Goal: Contribute content: Contribute content

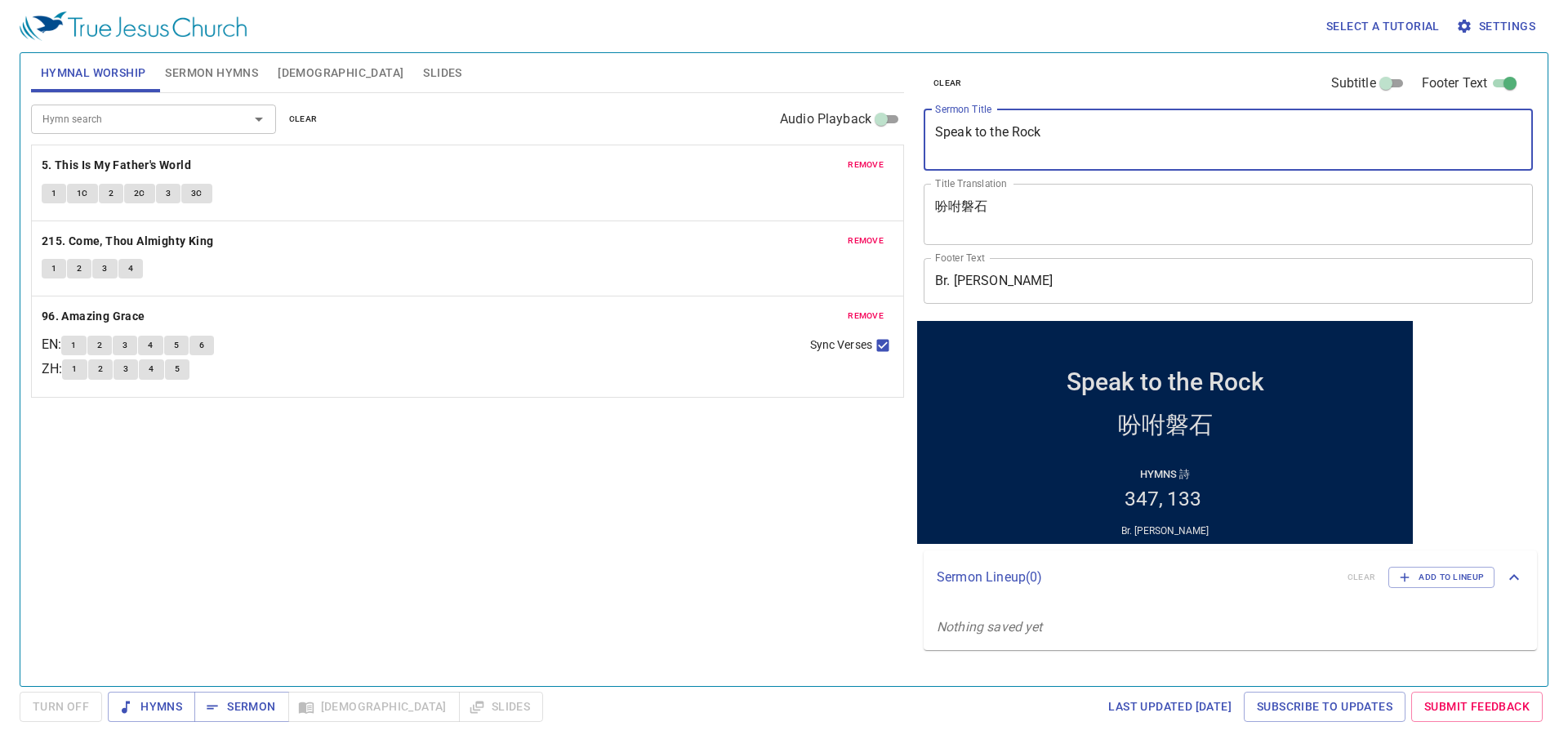
drag, startPoint x: 1073, startPoint y: 139, endPoint x: 901, endPoint y: 118, distance: 173.3
click at [901, 118] on div "Hymnal Worship Sermon Hymns Bible Slides Hymn search Hymn search clear Audio Pl…" at bounding box center [784, 363] width 1519 height 633
paste textarea "None of Them Was Cleansed Except Naaman"
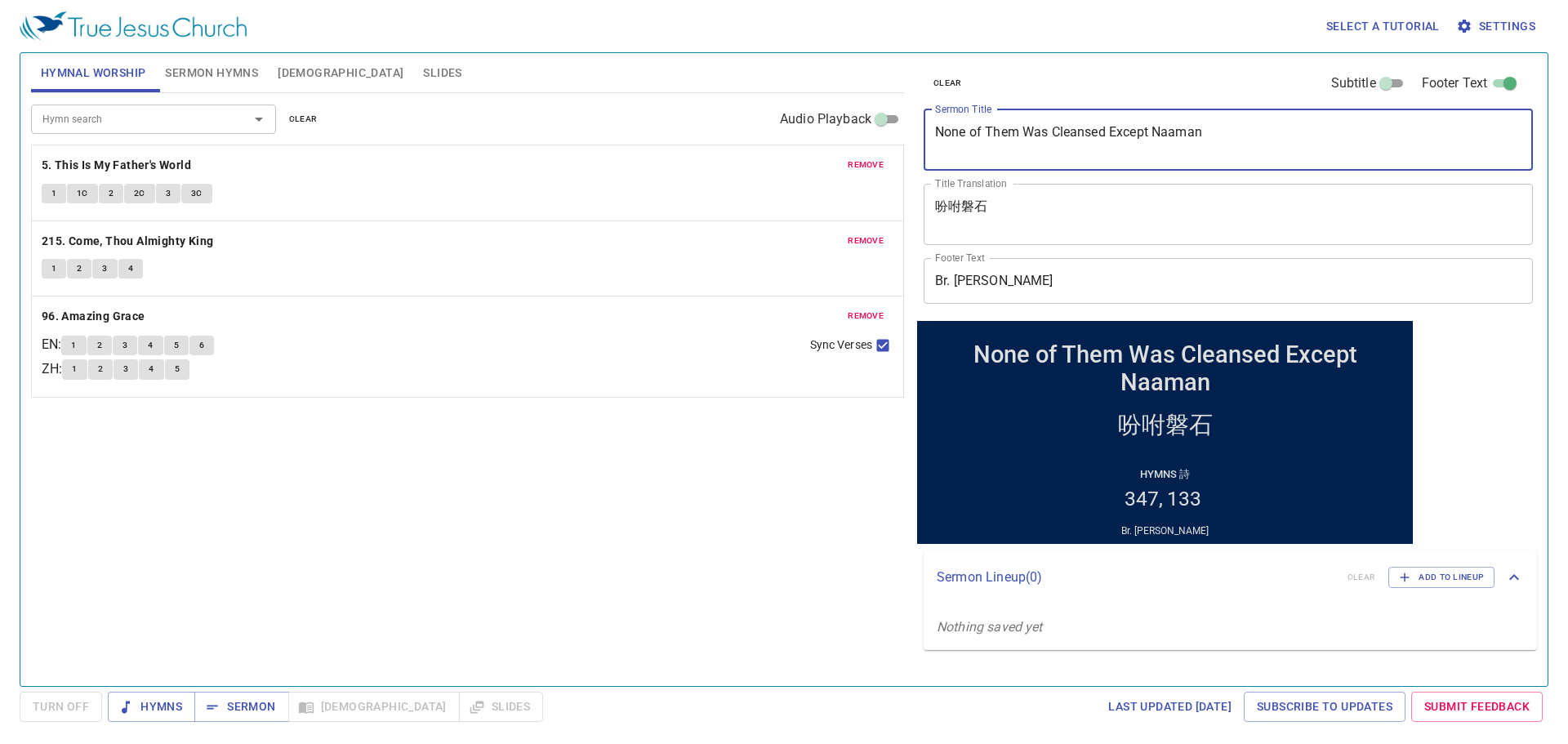
type textarea "None of Them Was Cleansed Except Naaman"
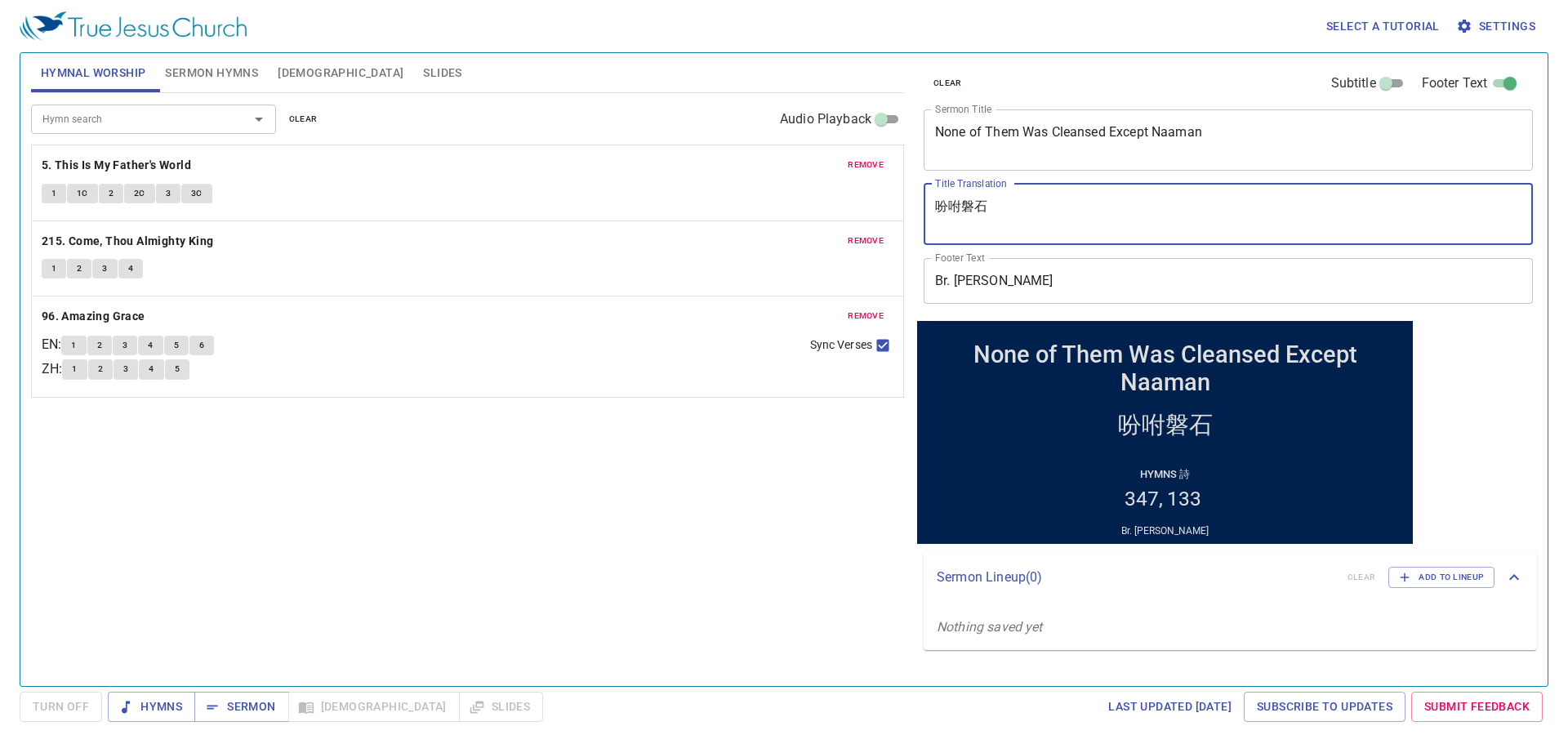
drag, startPoint x: 1045, startPoint y: 214, endPoint x: 886, endPoint y: 203, distance: 159.4
click at [886, 203] on div "Hymnal Worship Sermon Hymns Bible Slides Hymn search Hymn search clear Audio Pl…" at bounding box center [784, 363] width 1519 height 633
paste textarea "除了乃縵，沒有一個得潔淨的"
type textarea "除了乃縵，沒有一個得潔淨的"
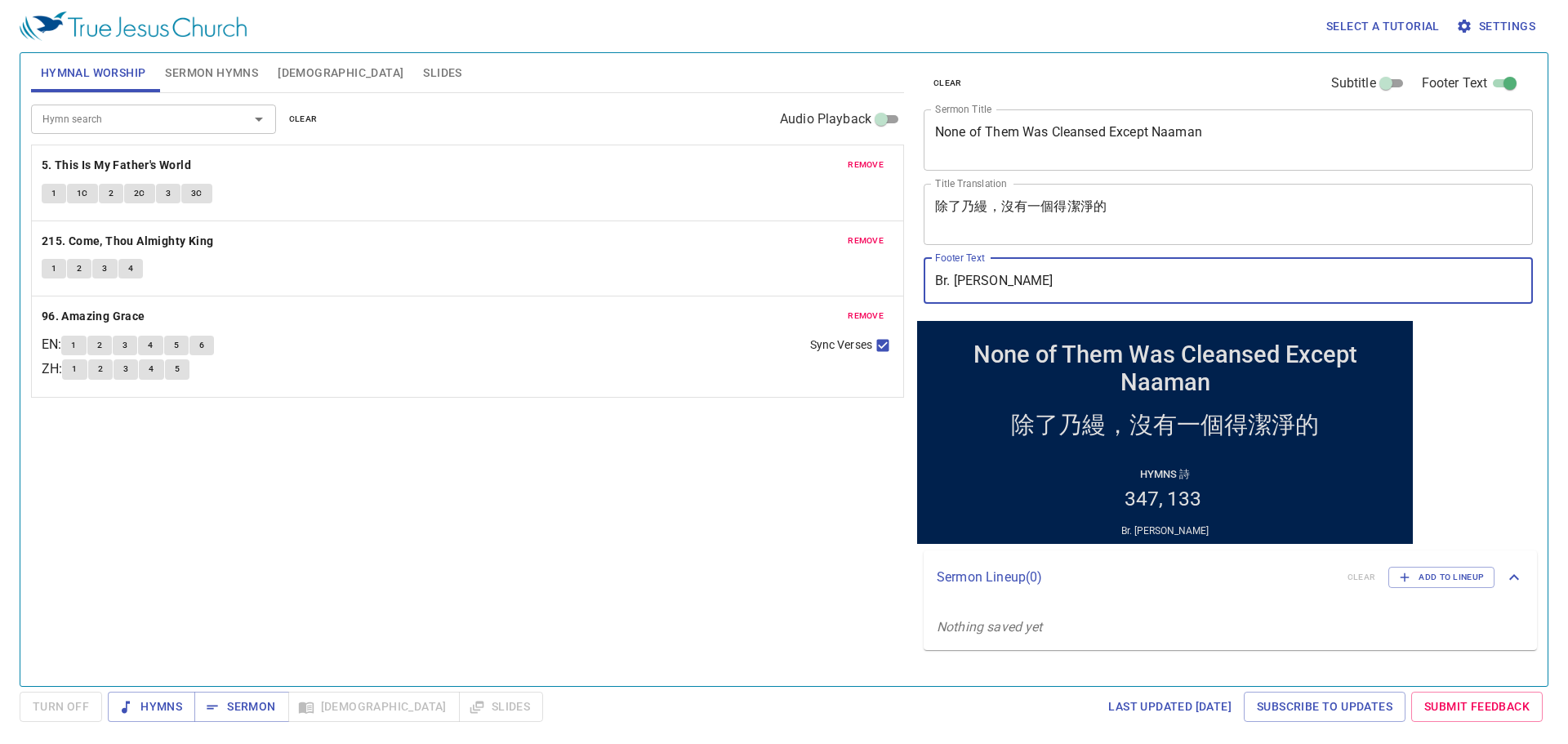
drag, startPoint x: 1014, startPoint y: 289, endPoint x: 958, endPoint y: 296, distance: 56.4
click at [958, 296] on input "Br. Yang Lim" at bounding box center [1229, 281] width 610 height 46
type input "Br. [PERSON_NAME]"
click at [185, 72] on span "Sermon Hymns" at bounding box center [212, 73] width 93 height 21
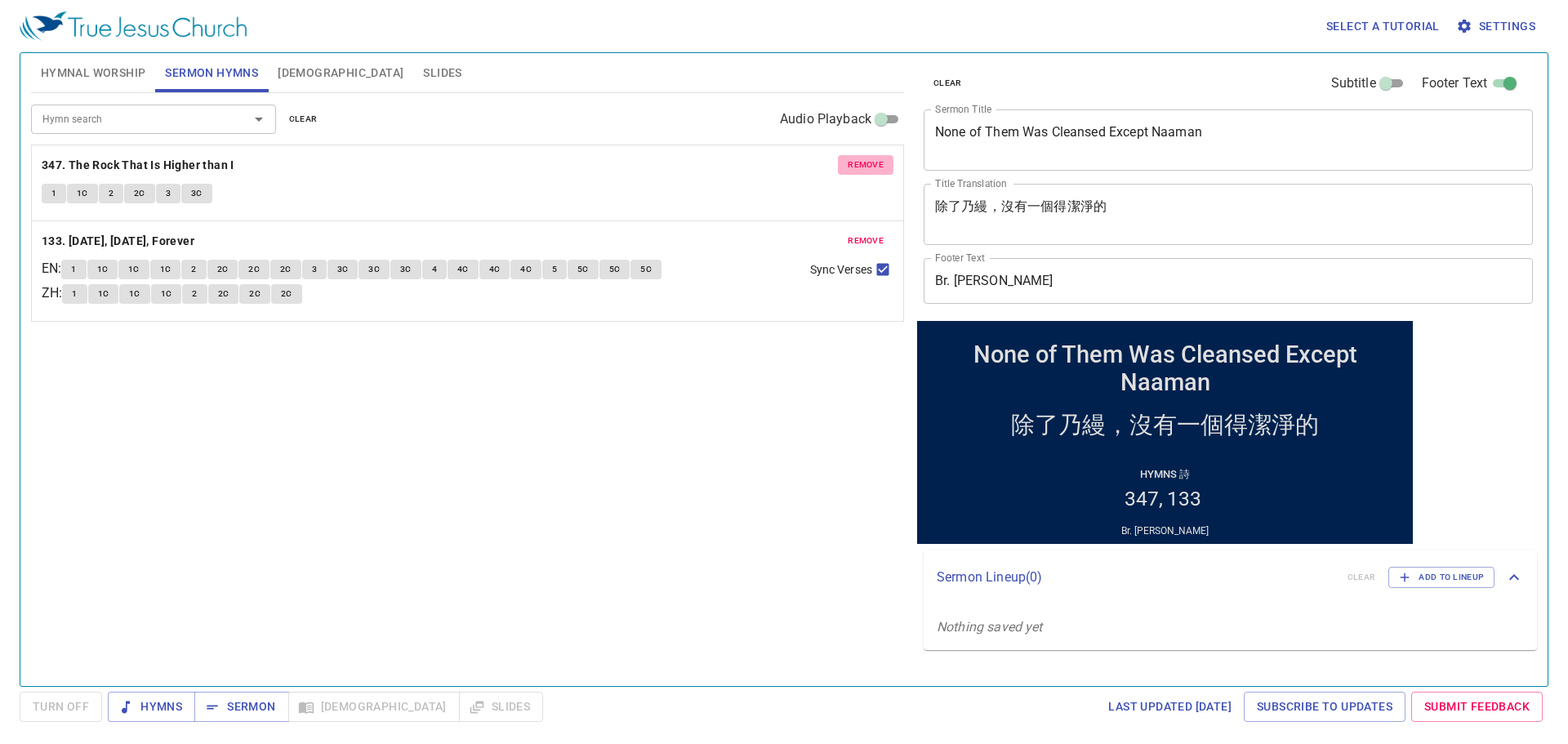
click at [874, 160] on span "remove" at bounding box center [866, 164] width 36 height 15
click at [874, 233] on span "remove" at bounding box center [866, 240] width 36 height 15
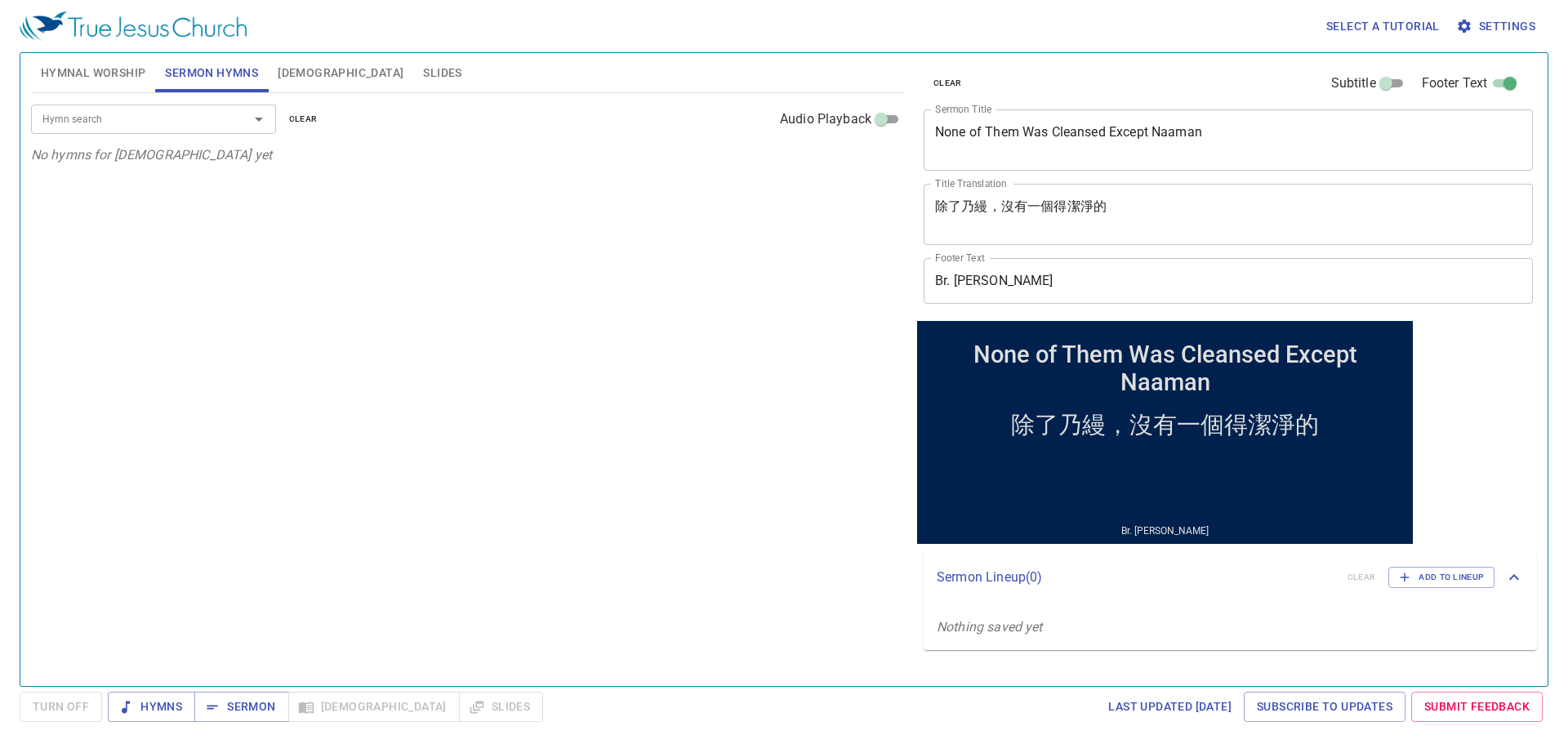
click at [143, 121] on input "Hymn search" at bounding box center [129, 119] width 187 height 19
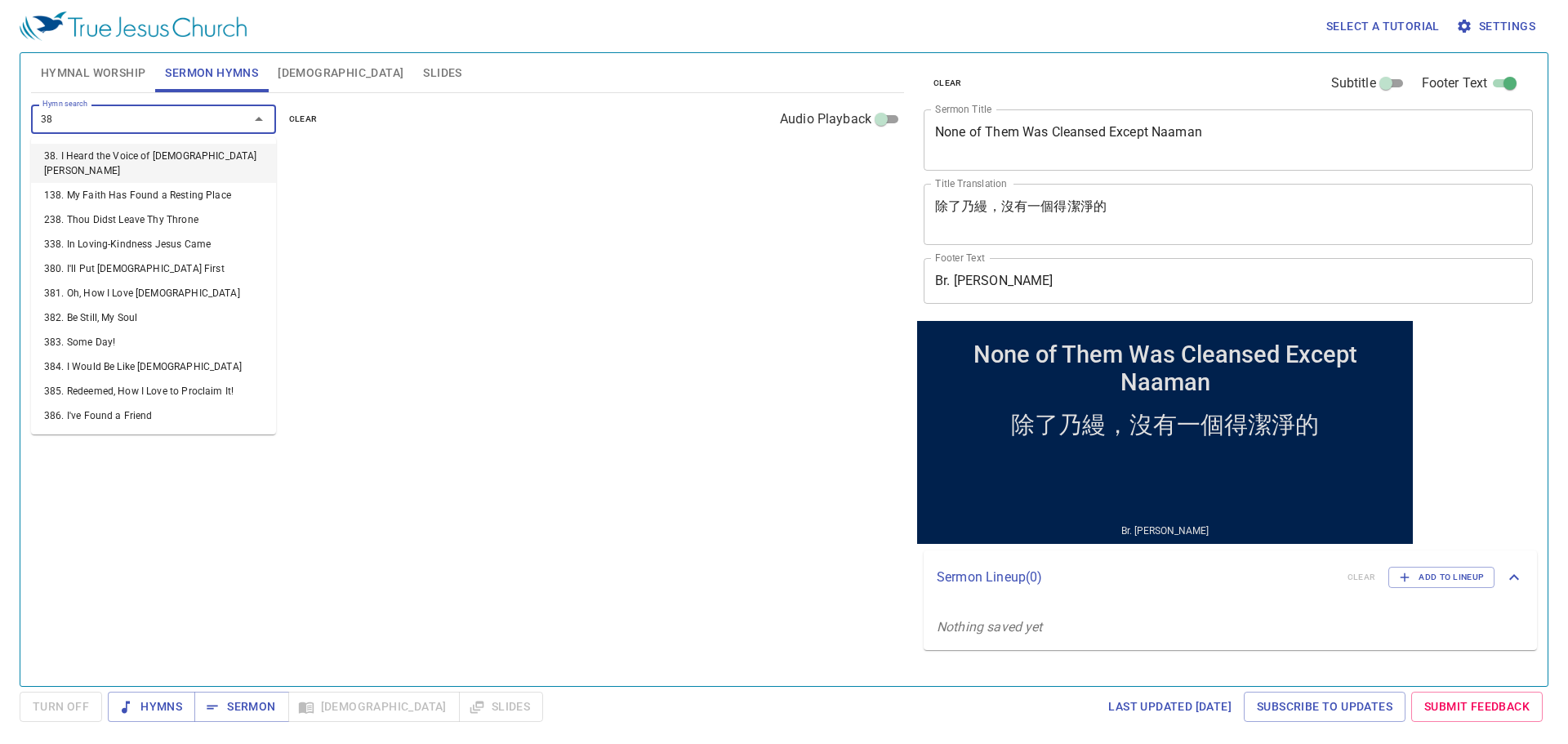
type input "386"
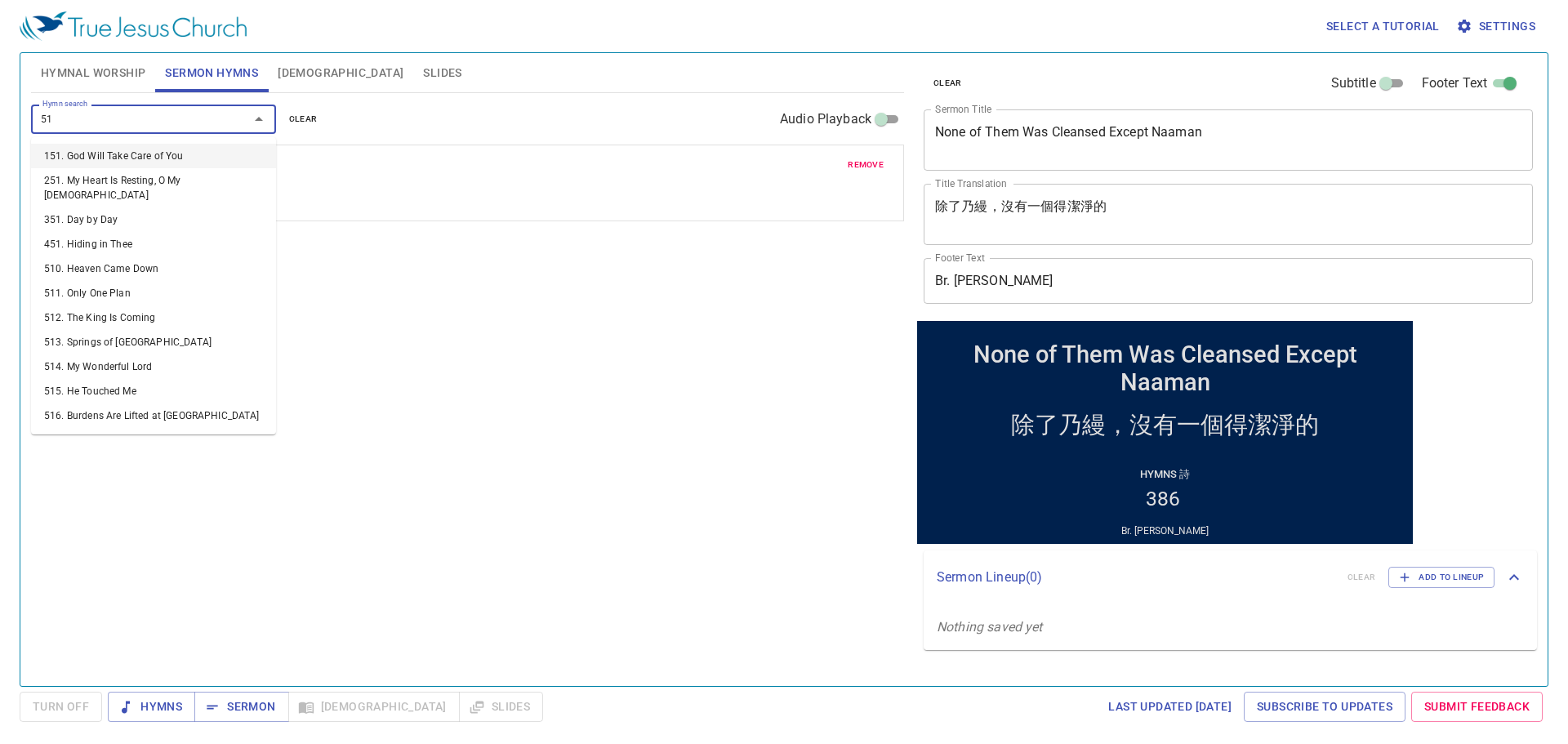
type input "511"
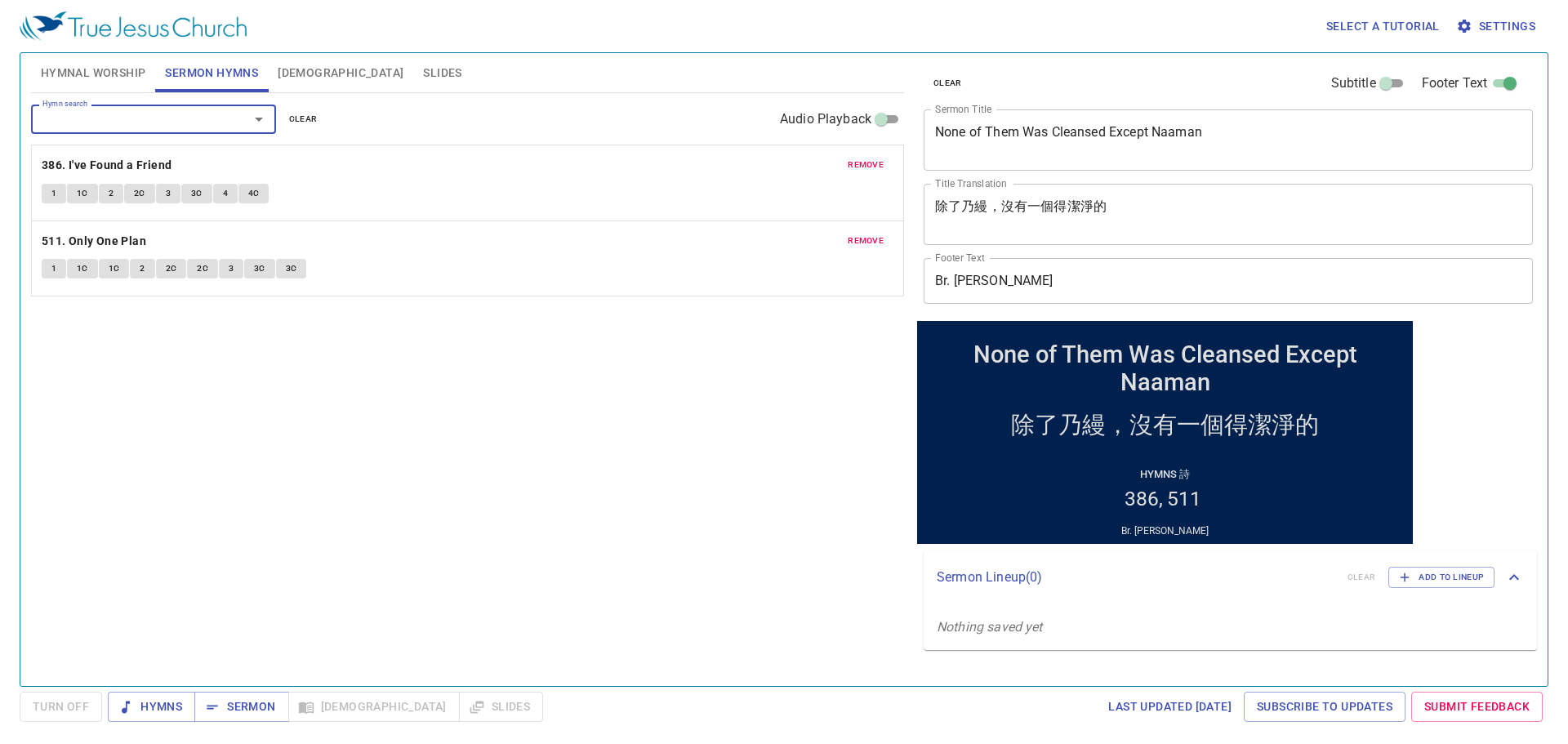
click at [127, 71] on span "Hymnal Worship" at bounding box center [93, 73] width 105 height 21
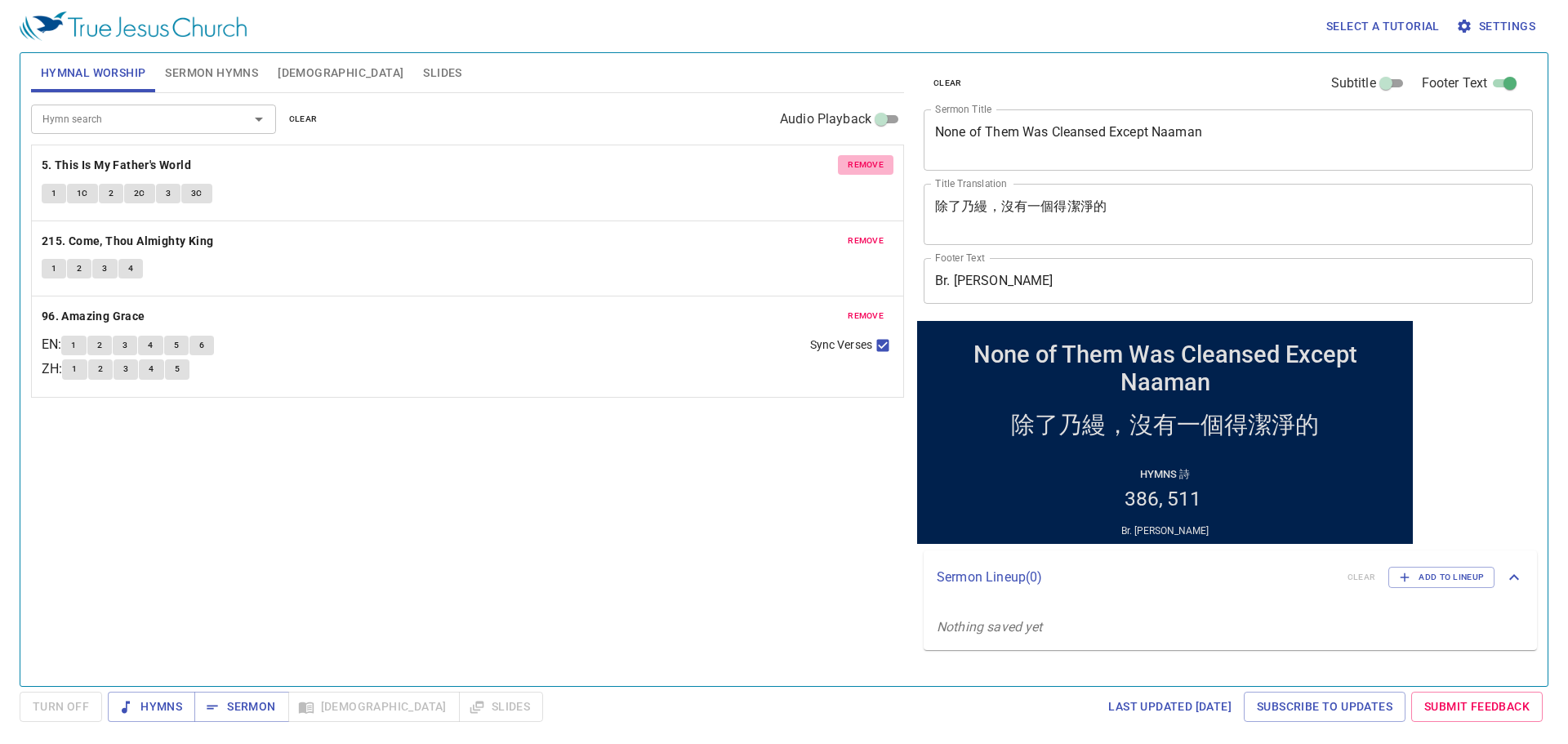
click at [877, 159] on span "remove" at bounding box center [866, 164] width 36 height 15
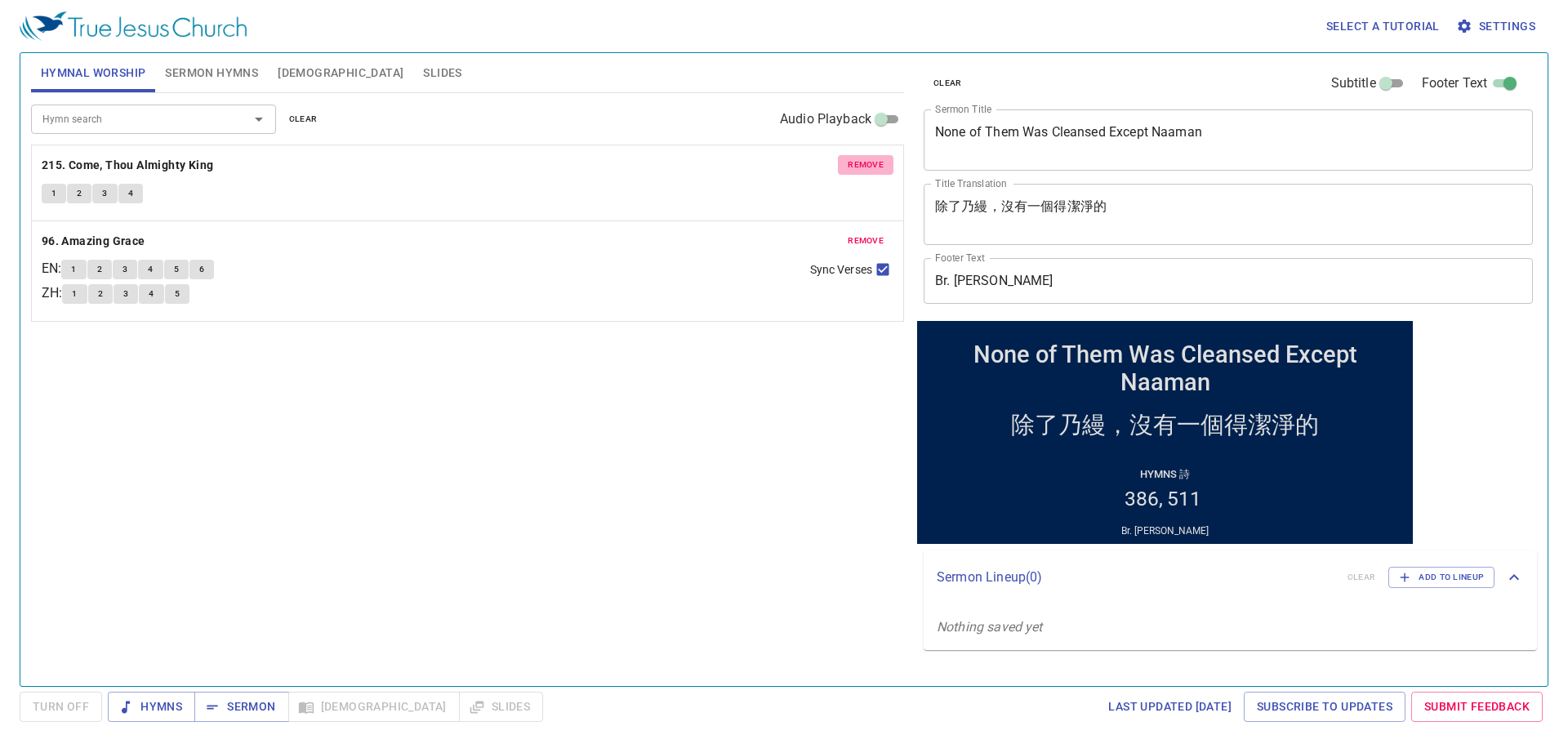
click at [877, 159] on span "remove" at bounding box center [866, 164] width 36 height 15
click at [877, 233] on span "remove" at bounding box center [866, 240] width 36 height 15
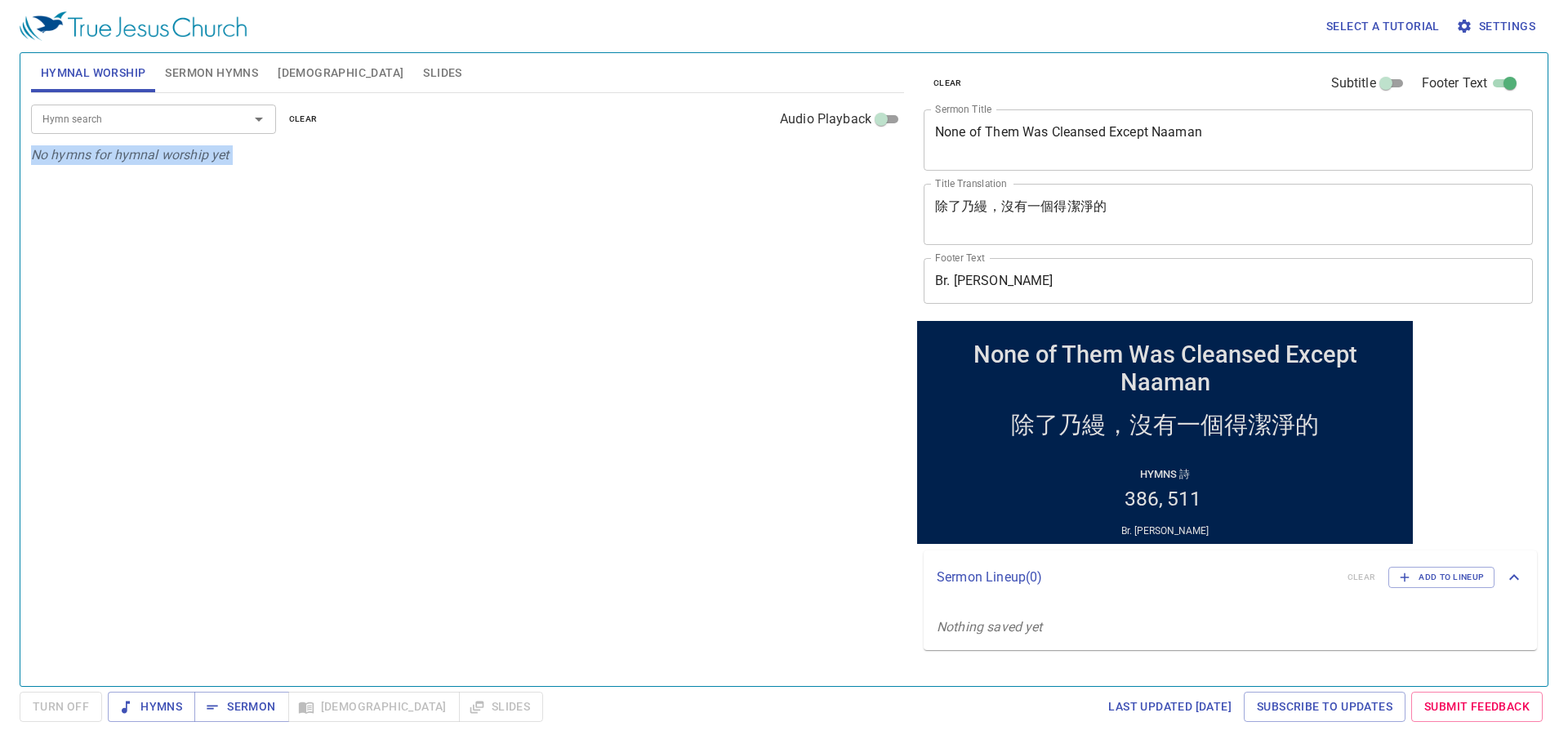
click at [877, 159] on p "No hymns for hymnal worship yet" at bounding box center [468, 155] width 873 height 20
click at [188, 117] on input "Hymn search" at bounding box center [129, 119] width 187 height 19
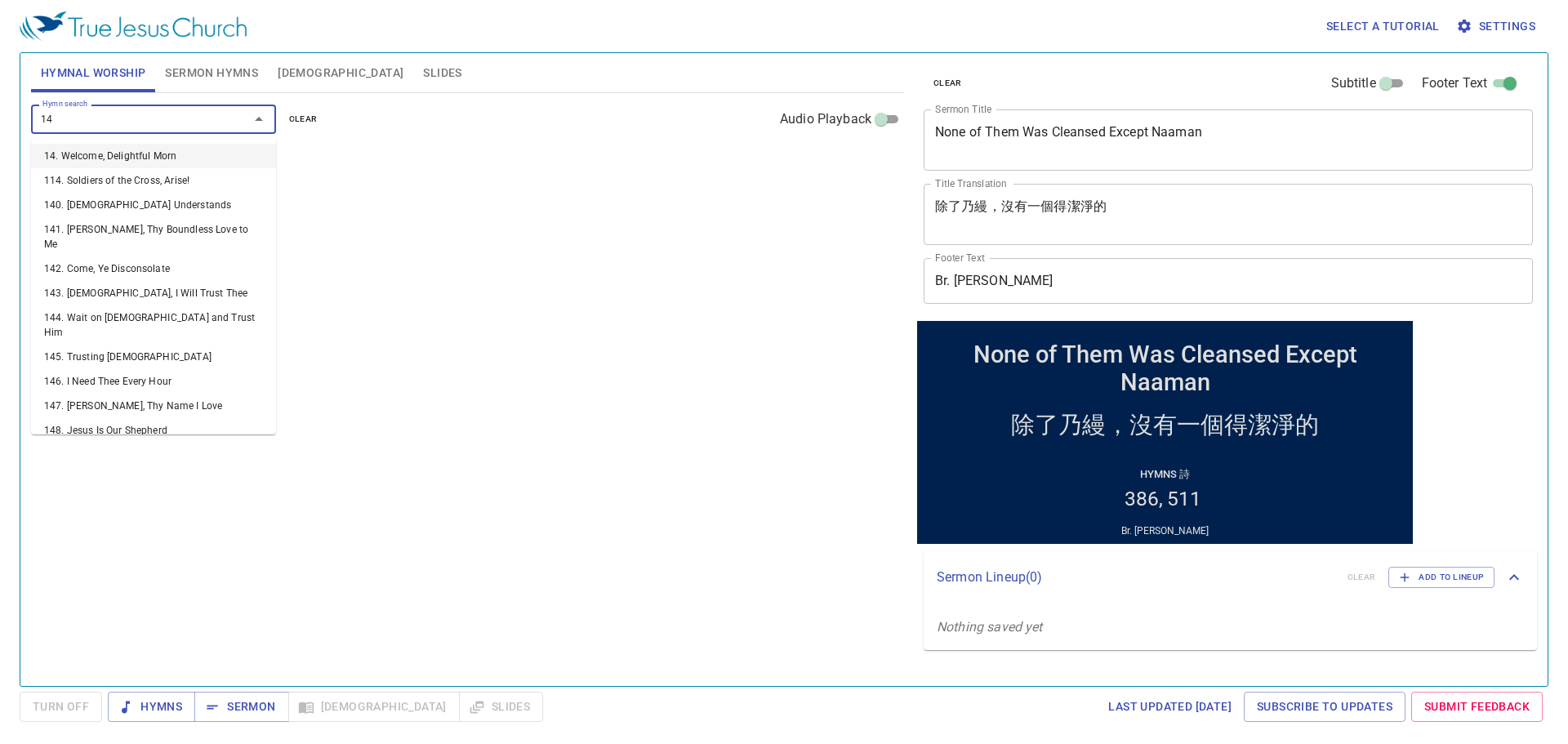
type input "146"
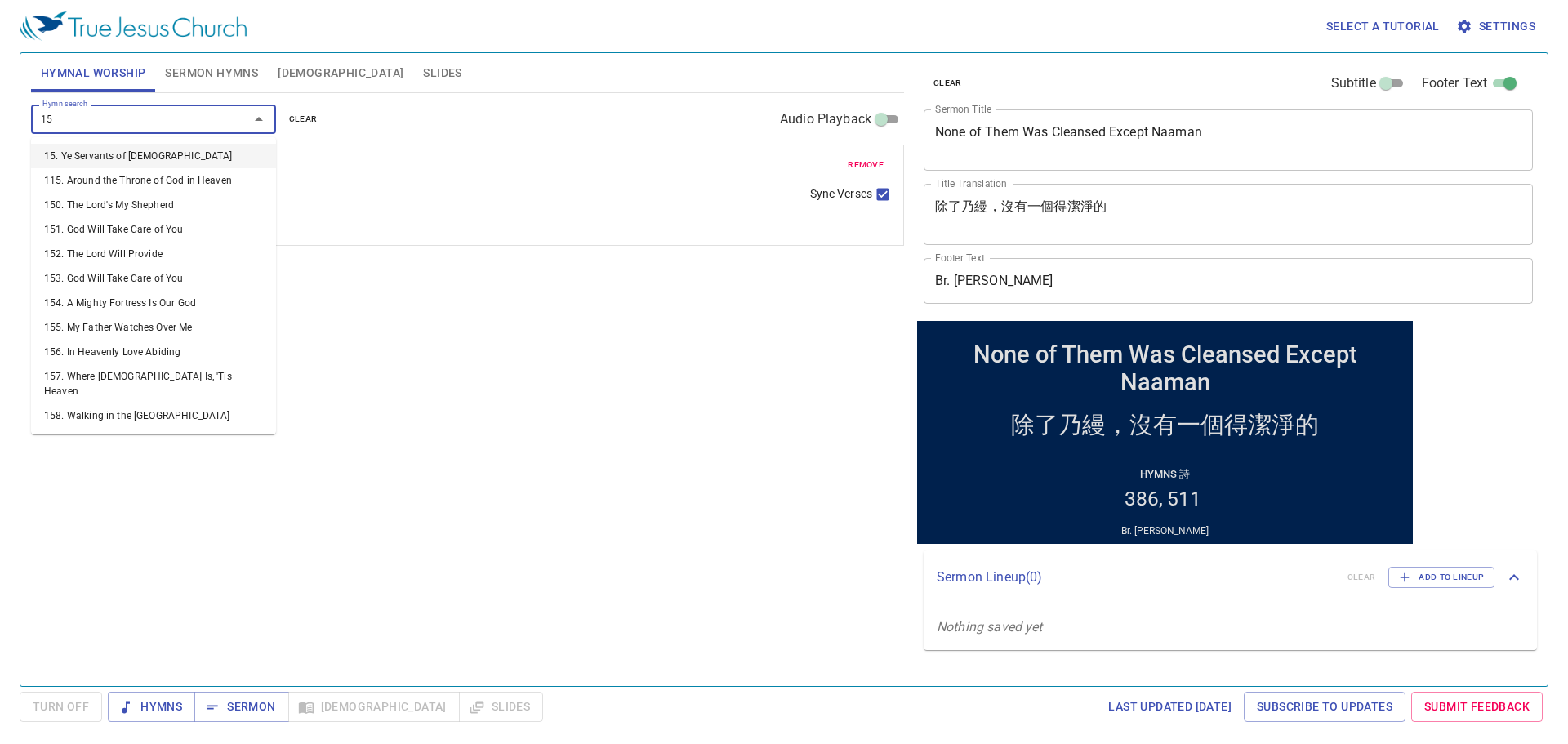
type input "153"
type input "218"
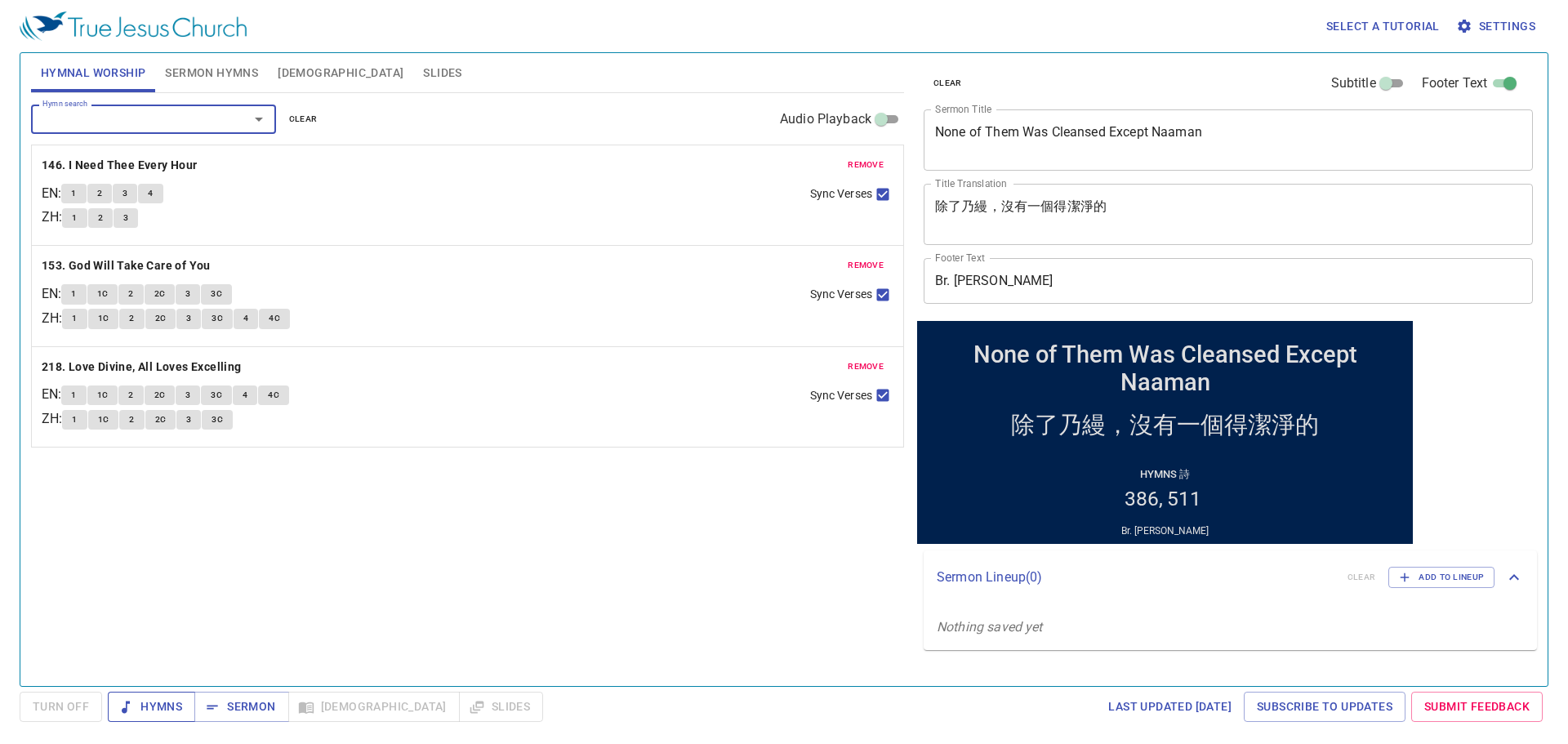
click at [129, 715] on icon "button" at bounding box center [126, 707] width 16 height 16
click at [386, 74] on div "Hymnal Worship Sermon Hymns Bible Slides" at bounding box center [468, 73] width 873 height 40
click at [356, 555] on div "Hymn search Hymn search clear Audio Playback remove 146. I Need Thee Every Hour…" at bounding box center [468, 382] width 873 height 579
click at [166, 164] on b "146. I Need Thee Every Hour" at bounding box center [119, 165] width 156 height 21
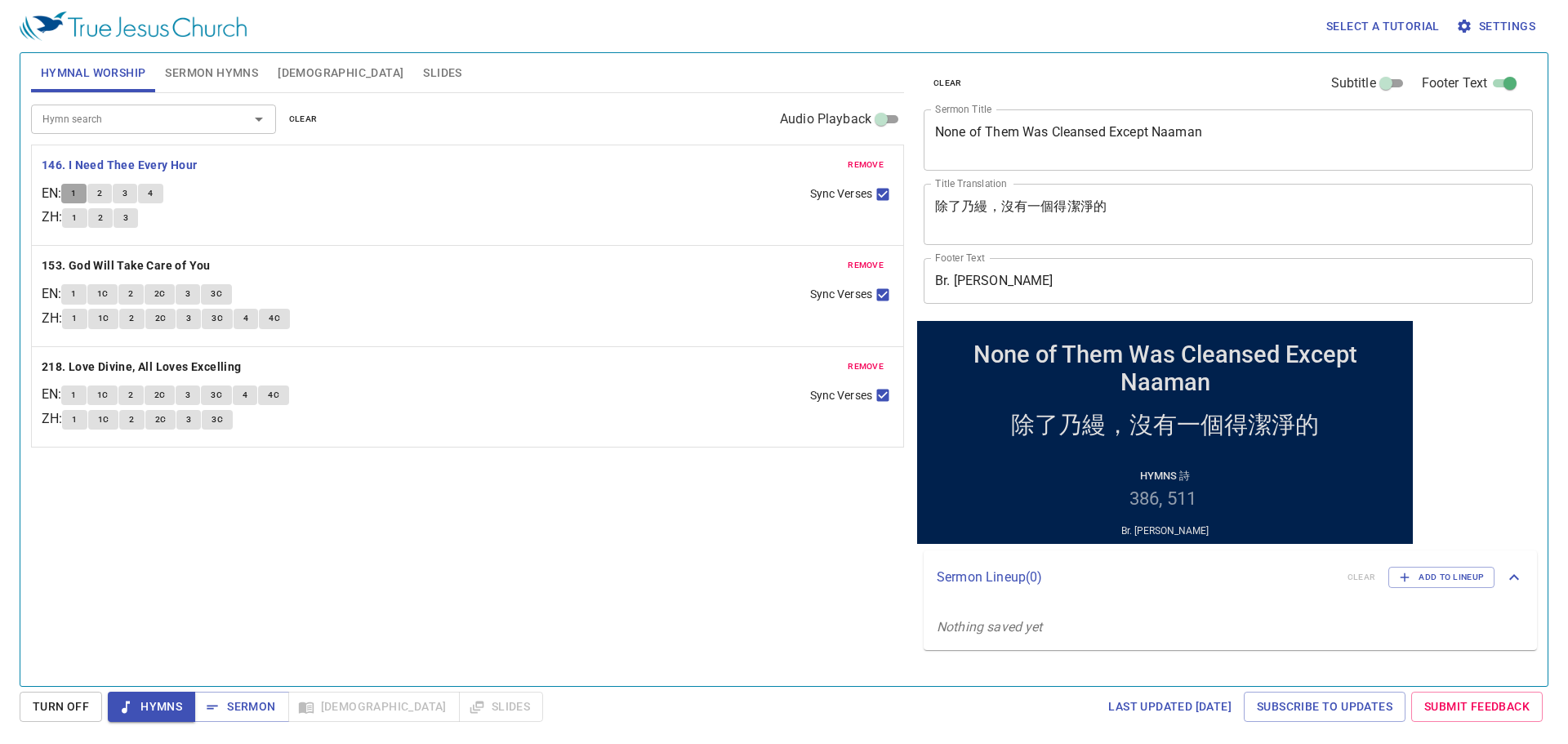
click at [76, 197] on span "1" at bounding box center [74, 193] width 5 height 15
click at [105, 266] on b "153. God Will Take Care of You" at bounding box center [126, 266] width 169 height 21
click at [71, 291] on button "1" at bounding box center [73, 294] width 24 height 20
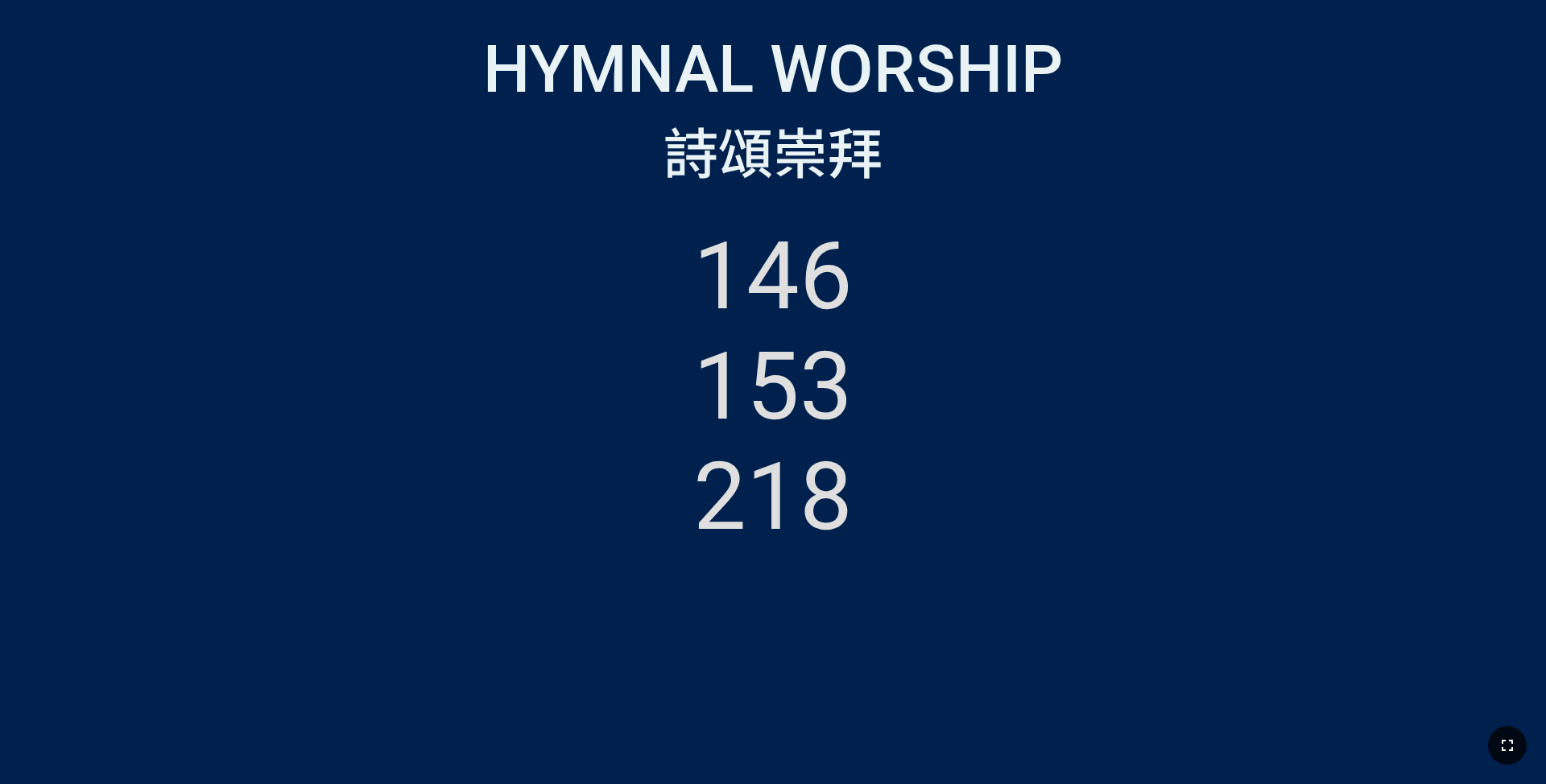
click at [1500, 751] on icon "button" at bounding box center [1507, 745] width 20 height 20
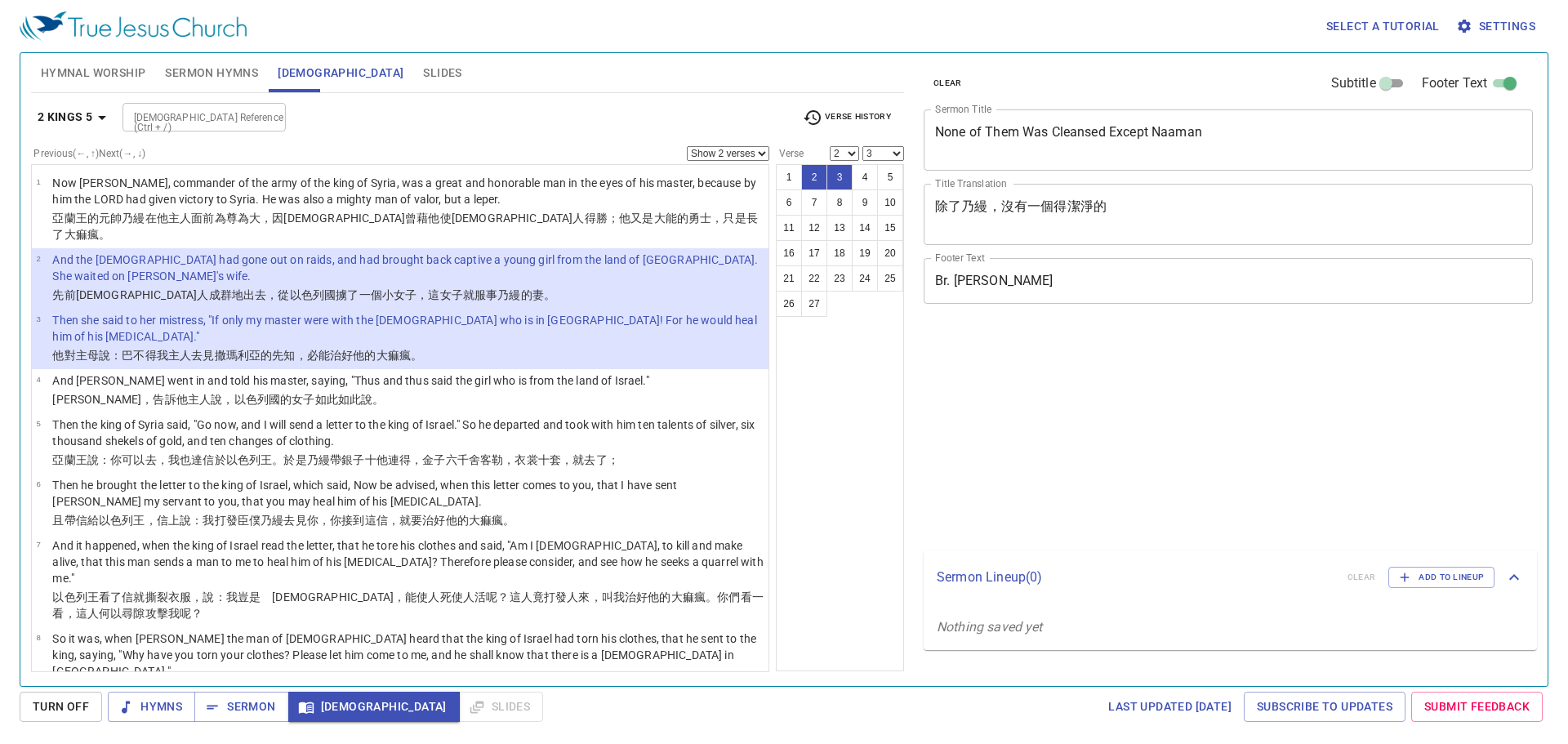
select select "2"
select select "3"
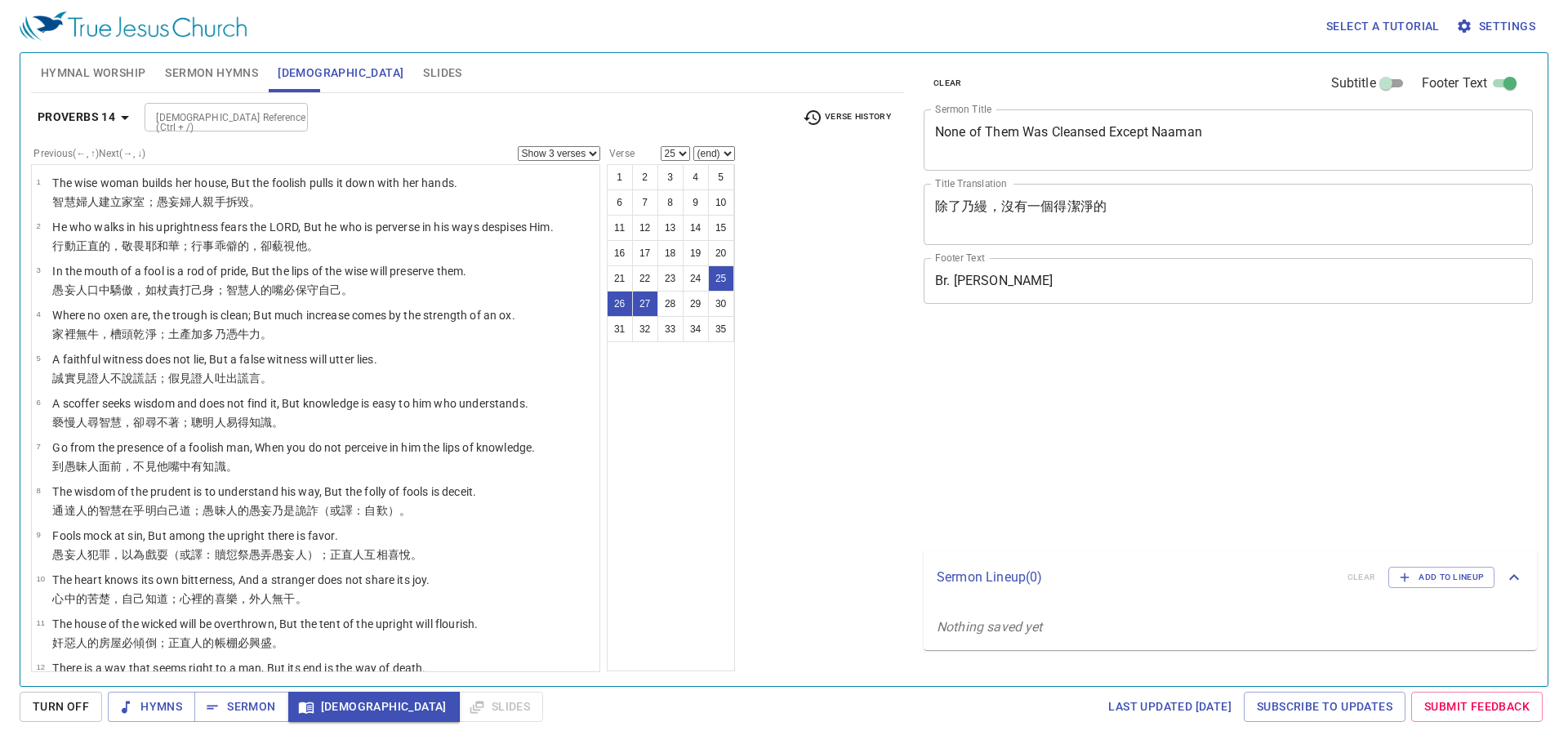
select select "3"
select select "25"
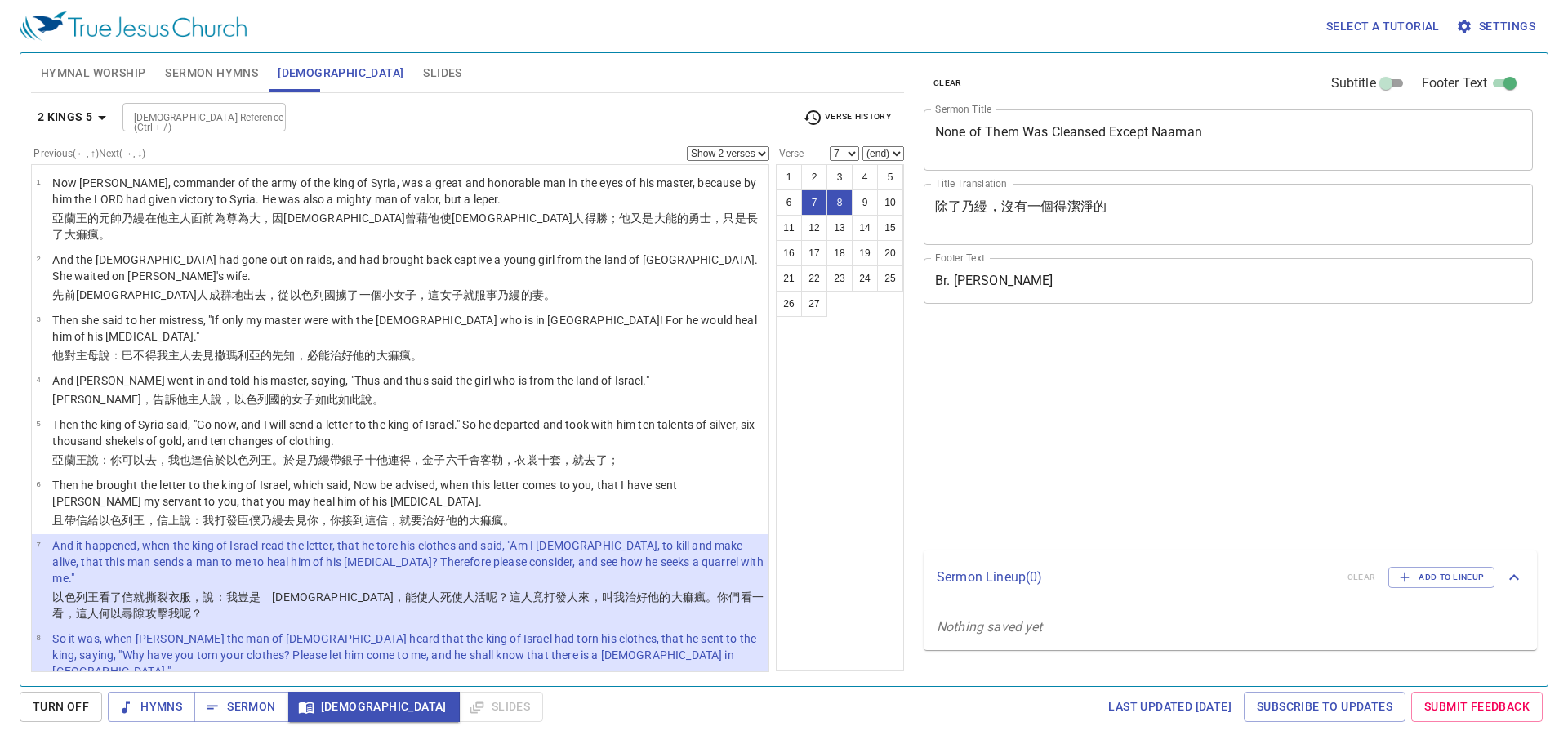
select select "2"
select select "7"
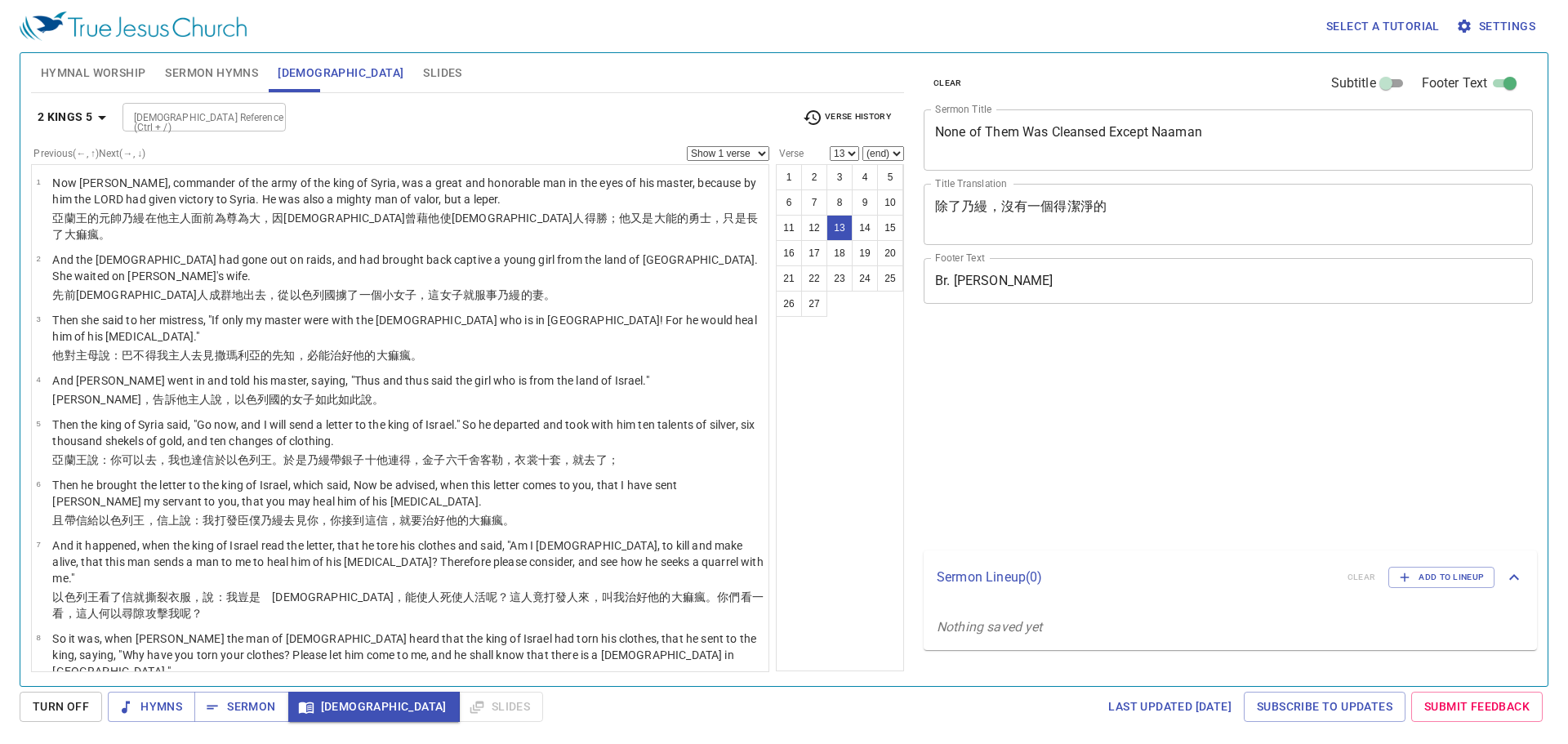
select select "13"
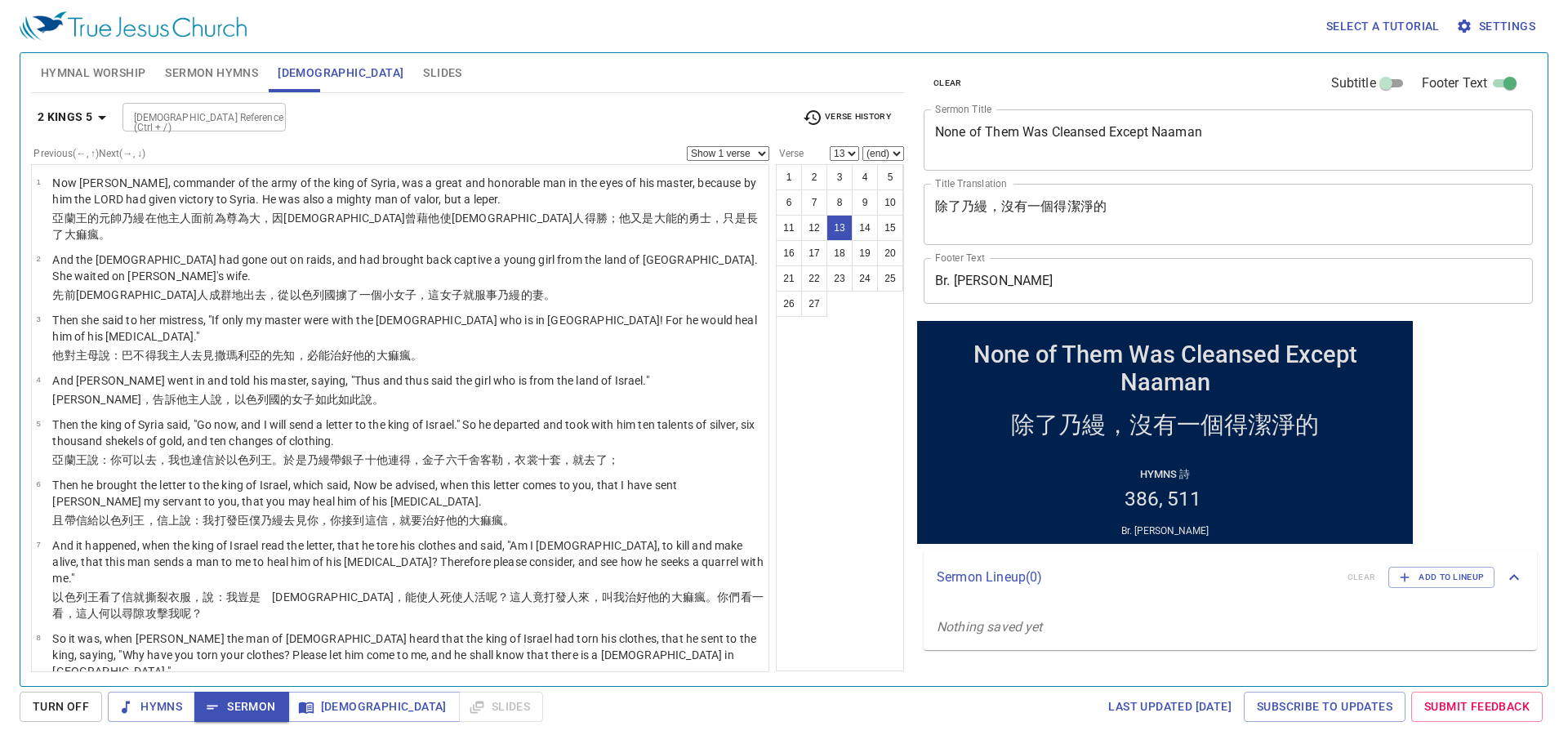
scroll to position [400, 0]
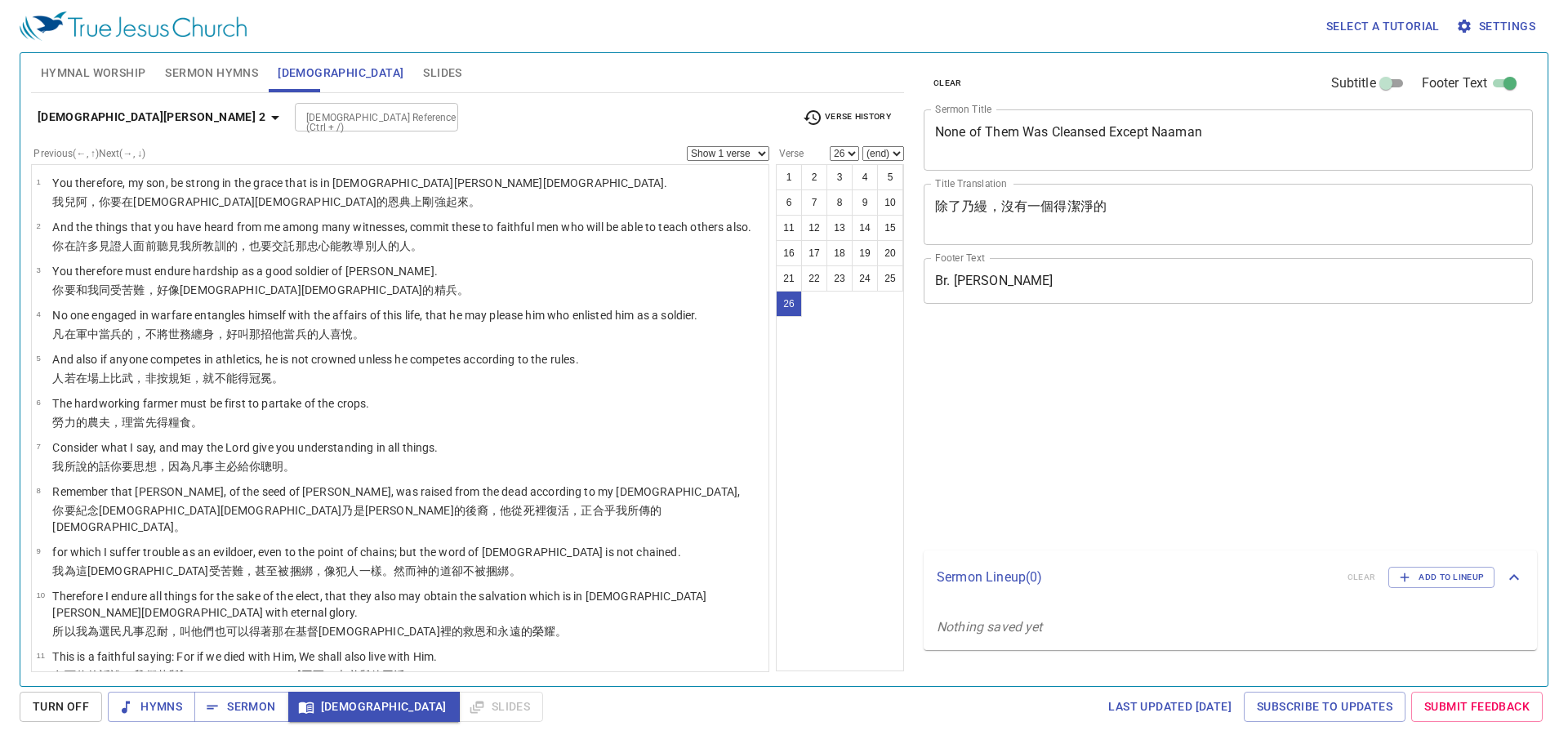
select select "26"
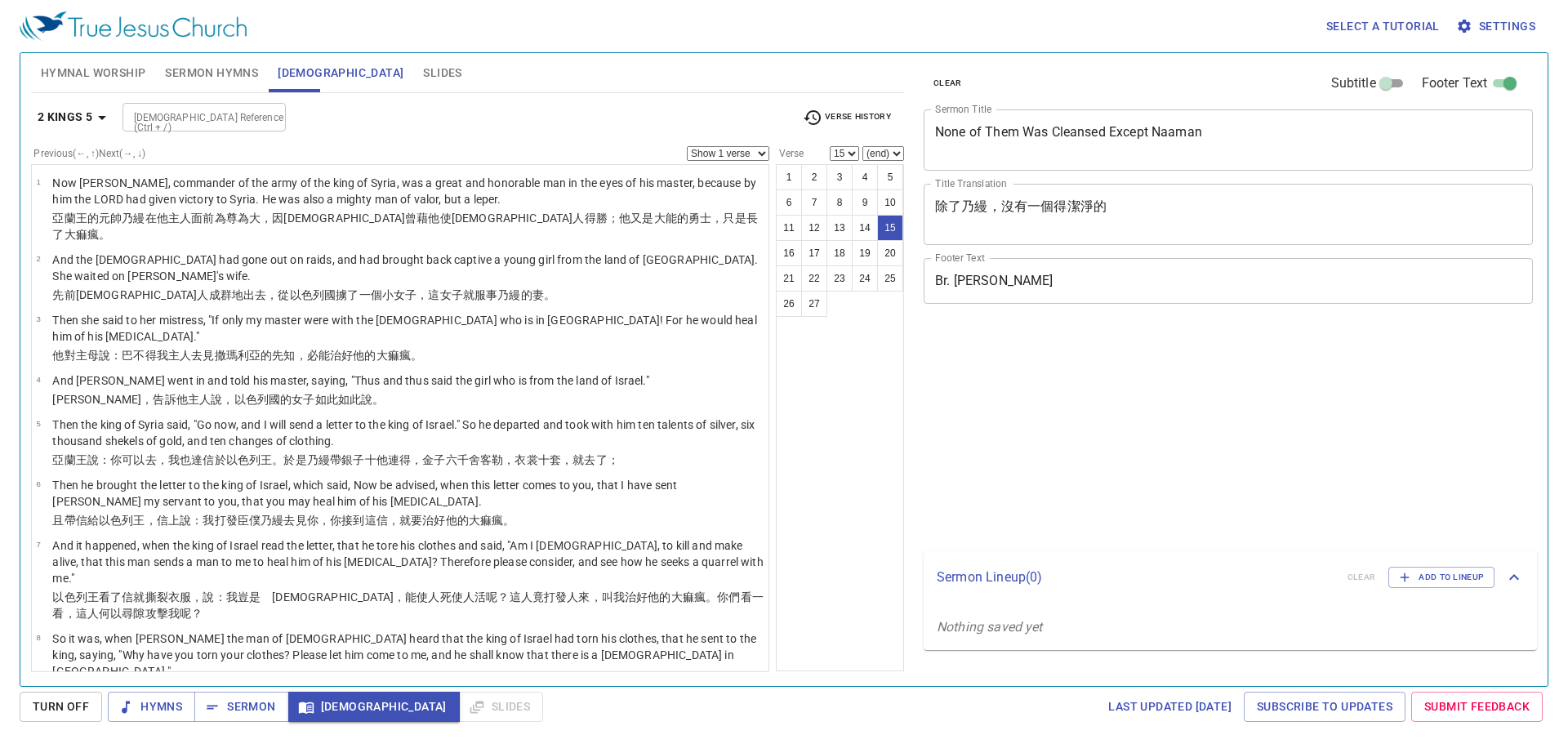
select select "15"
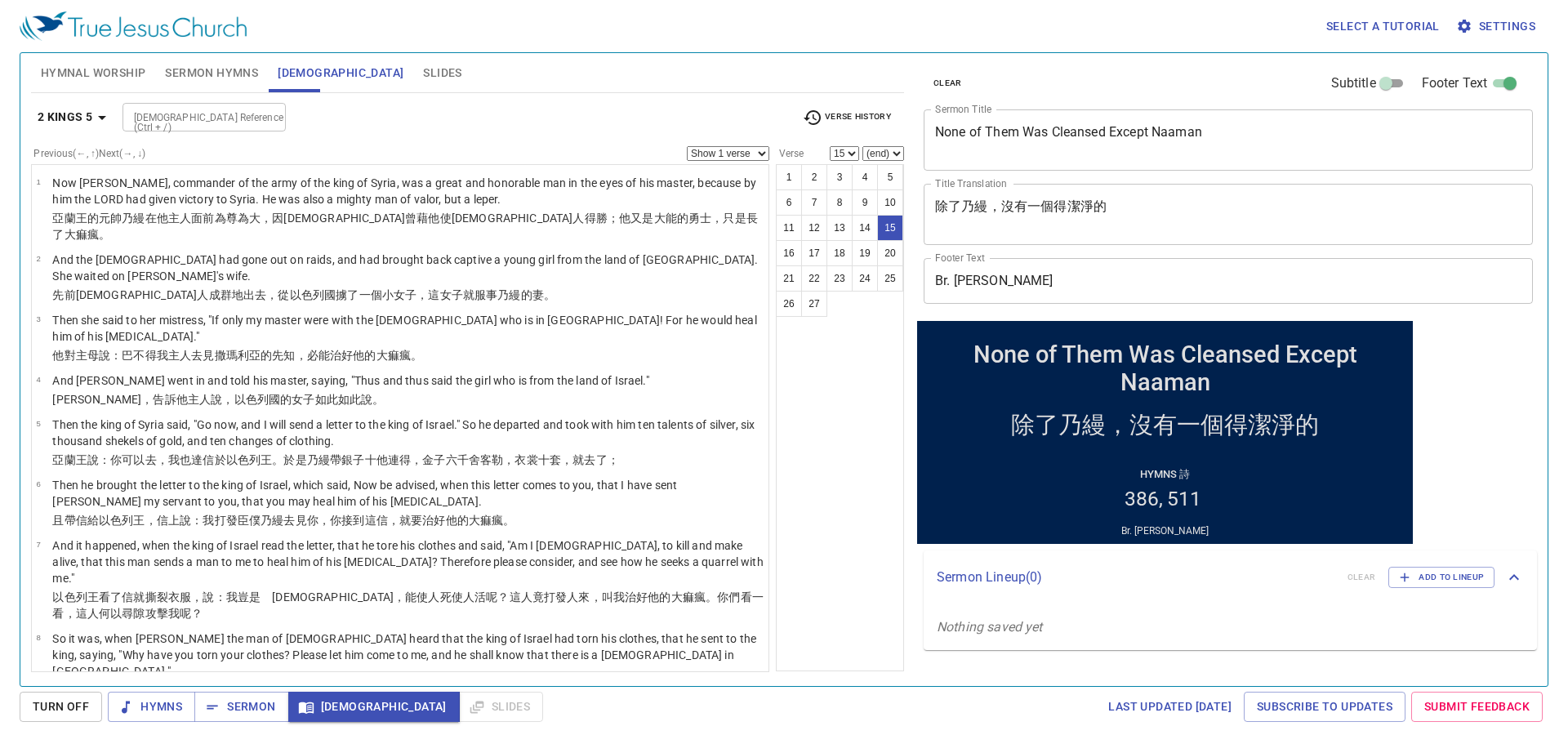
scroll to position [589, 0]
